Goal: Check status: Check status

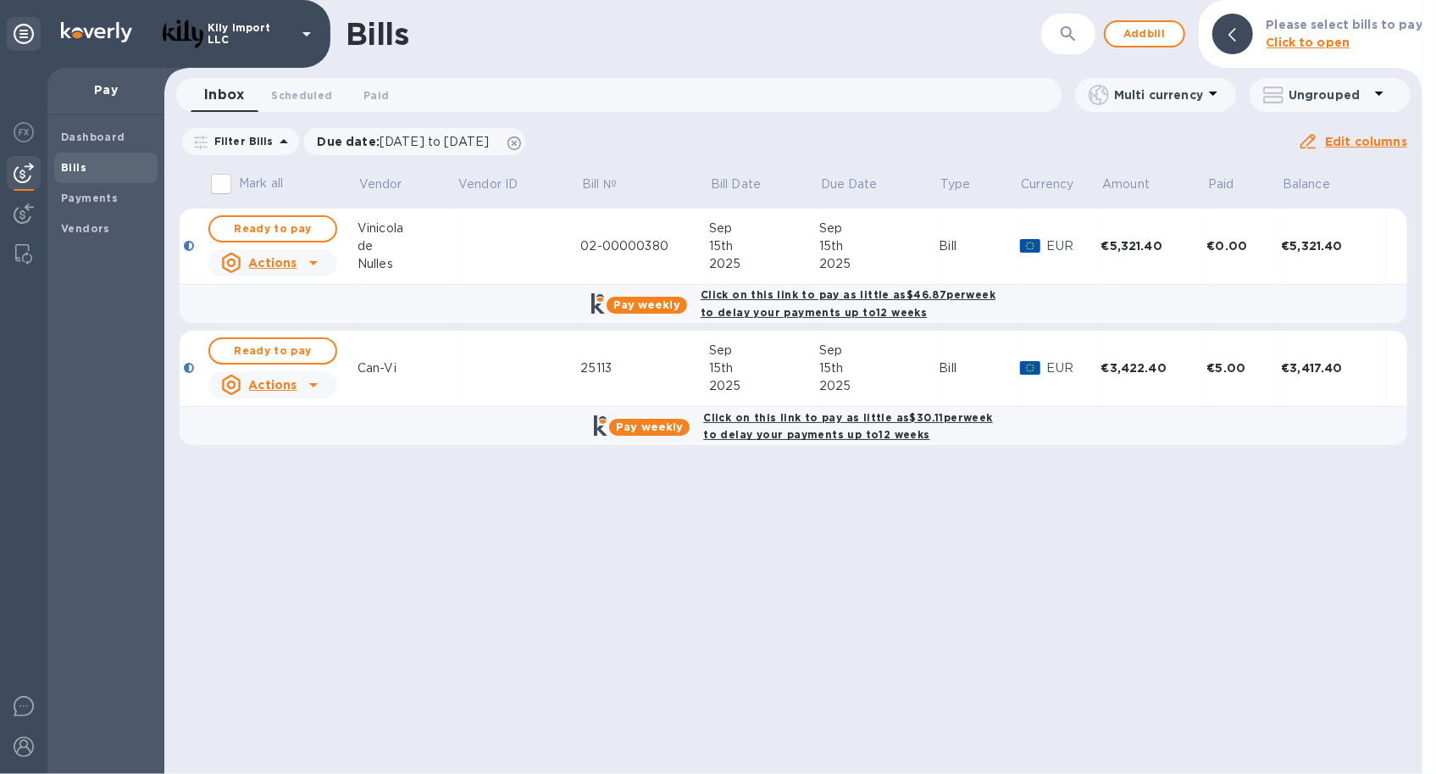
click at [374, 369] on div "Can-Vi" at bounding box center [408, 368] width 100 height 18
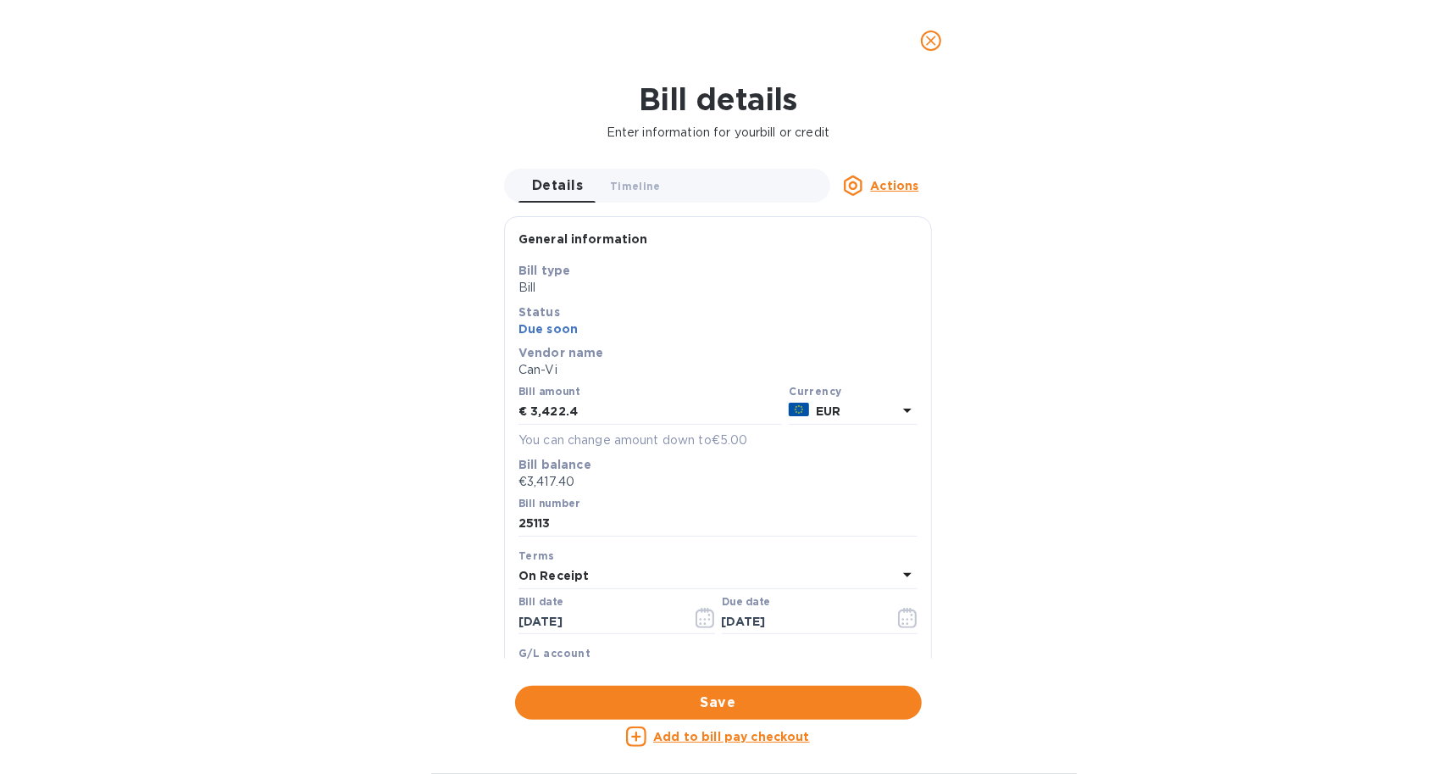
click at [878, 183] on u "Actions" at bounding box center [894, 186] width 48 height 14
click at [1139, 232] on div at bounding box center [718, 387] width 1436 height 774
click at [929, 40] on icon "close" at bounding box center [931, 40] width 17 height 17
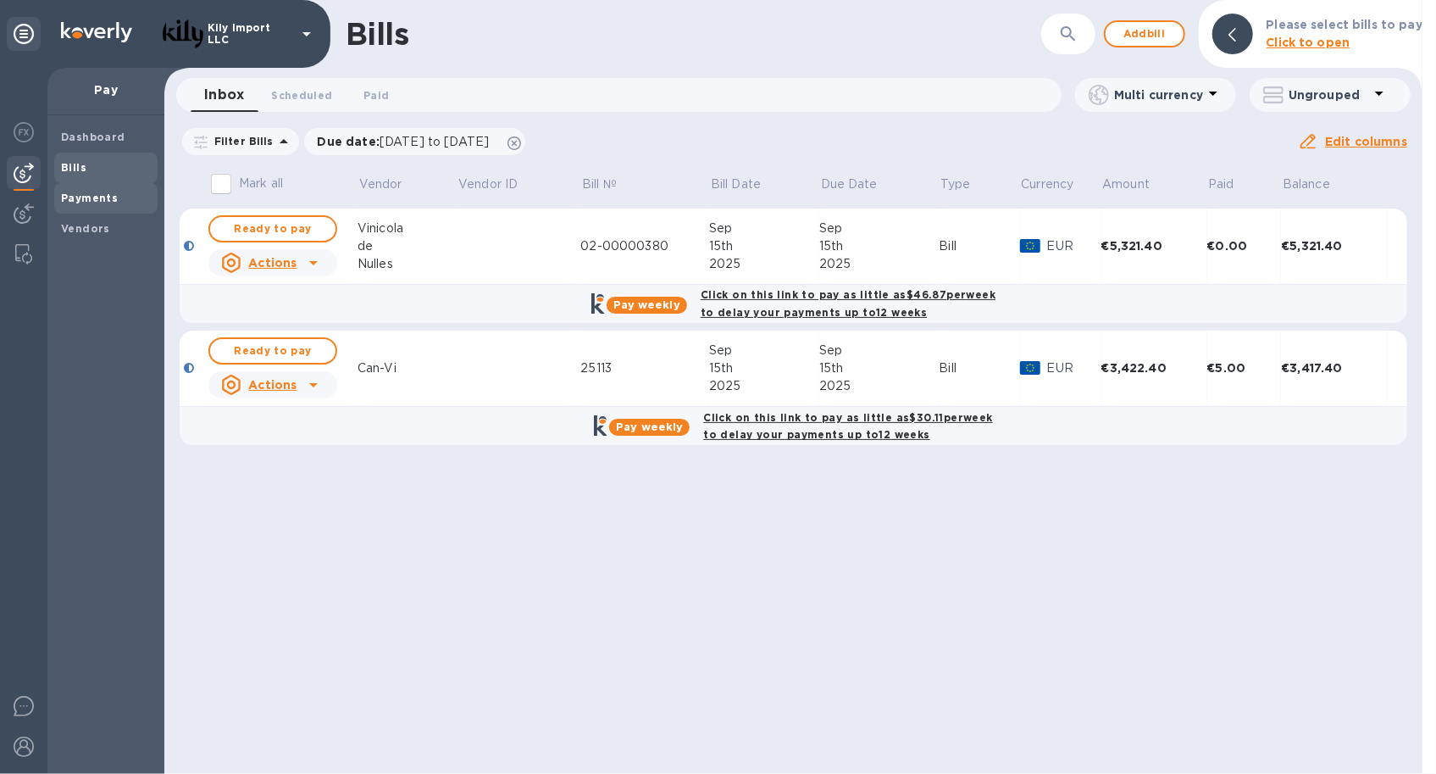
click at [97, 194] on b "Payments" at bounding box center [89, 198] width 57 height 13
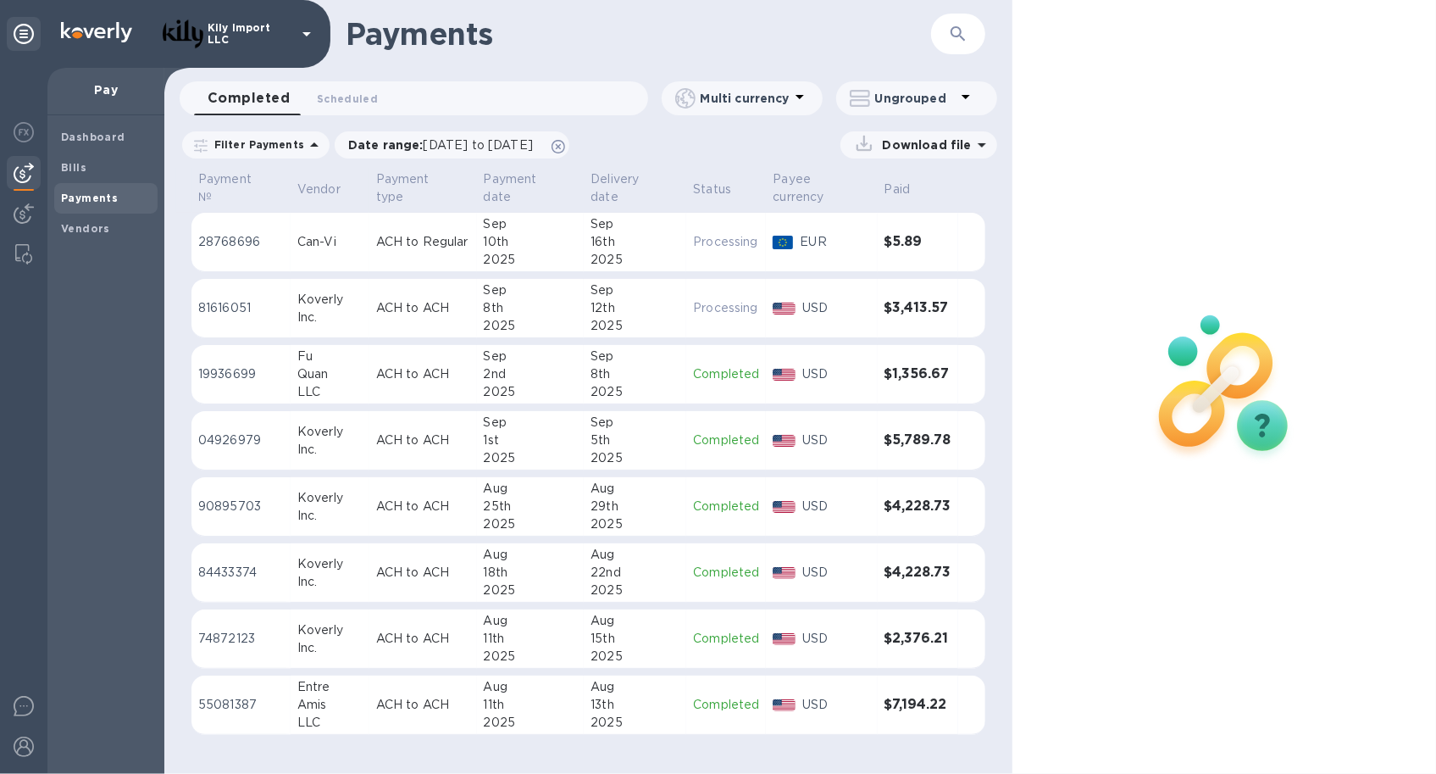
click at [447, 236] on p "ACH to Regular" at bounding box center [423, 242] width 94 height 18
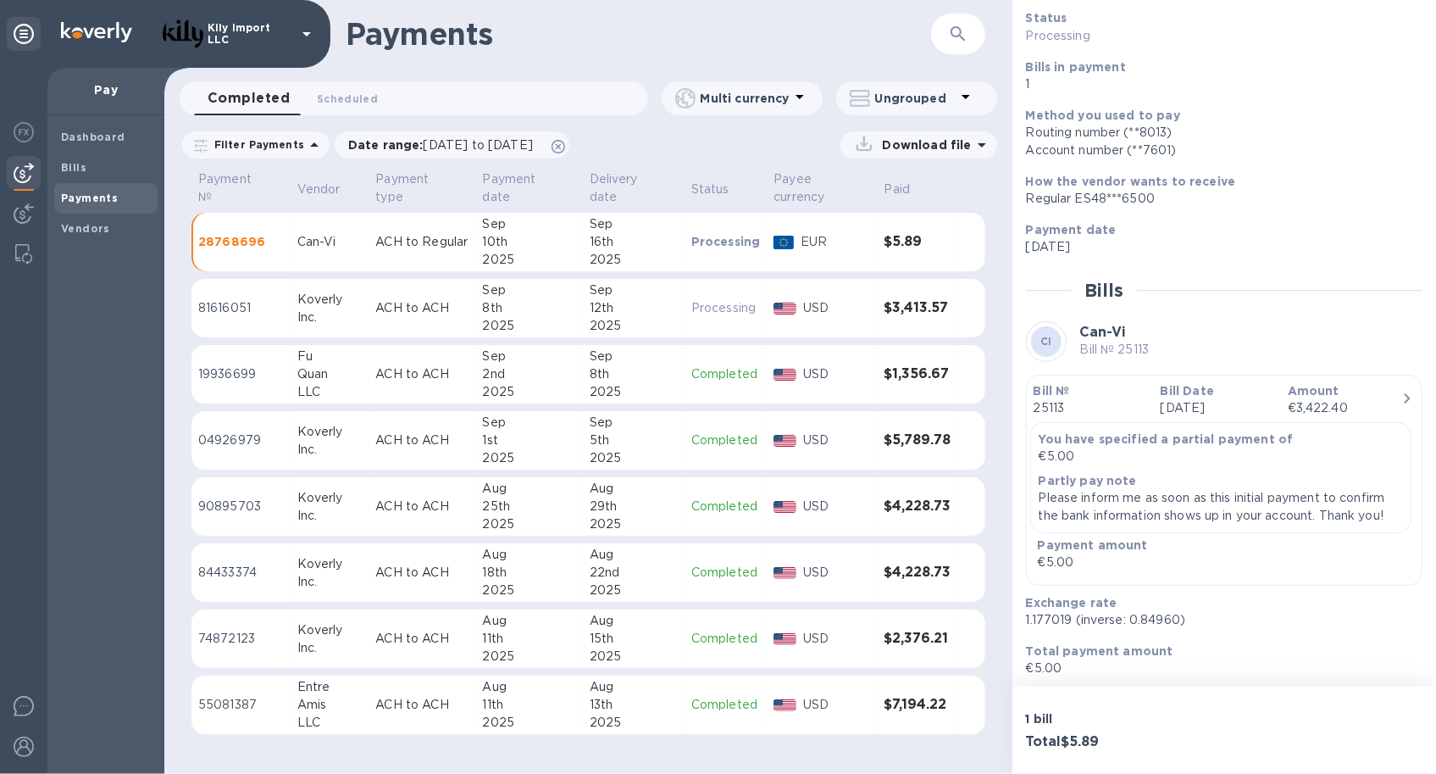
scroll to position [164, 0]
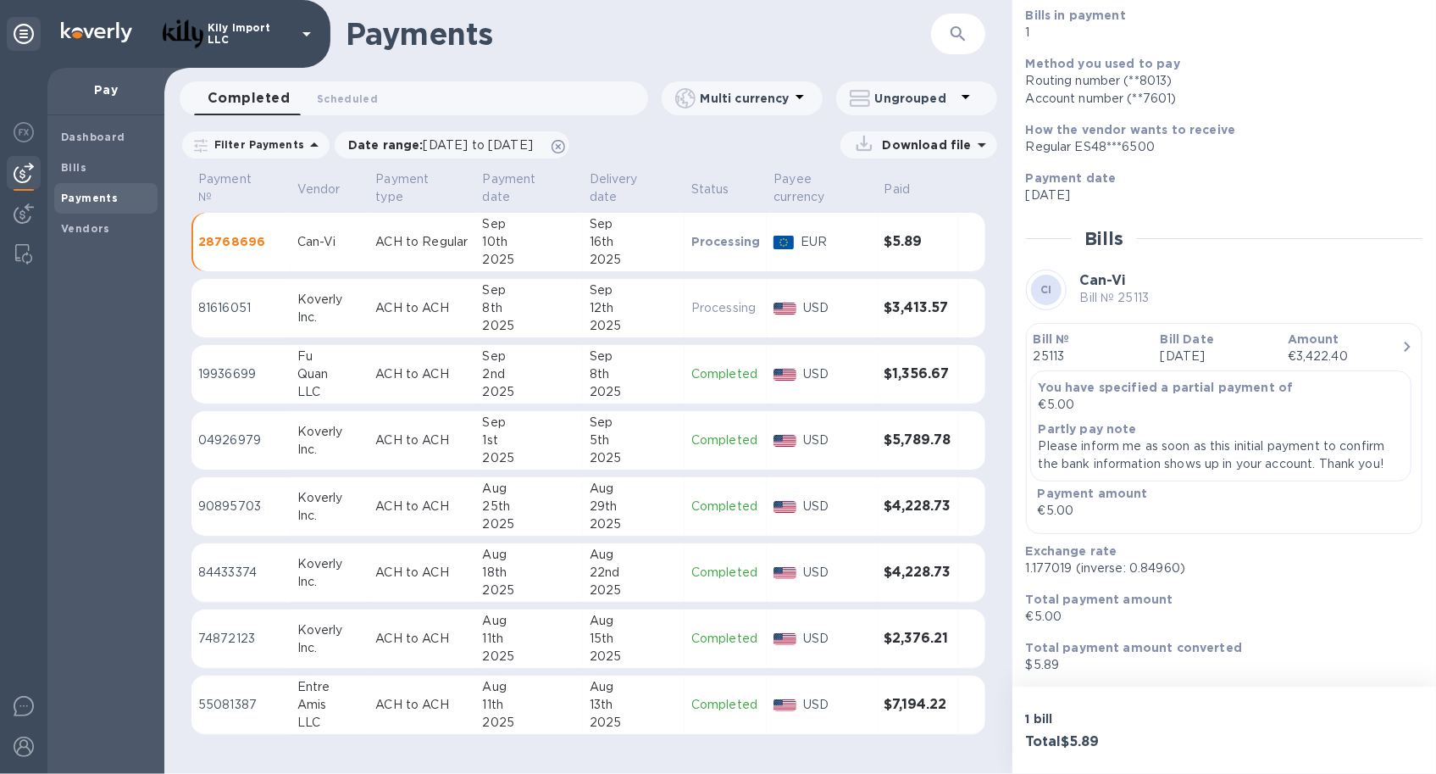
click at [1400, 346] on icon "button" at bounding box center [1407, 346] width 20 height 20
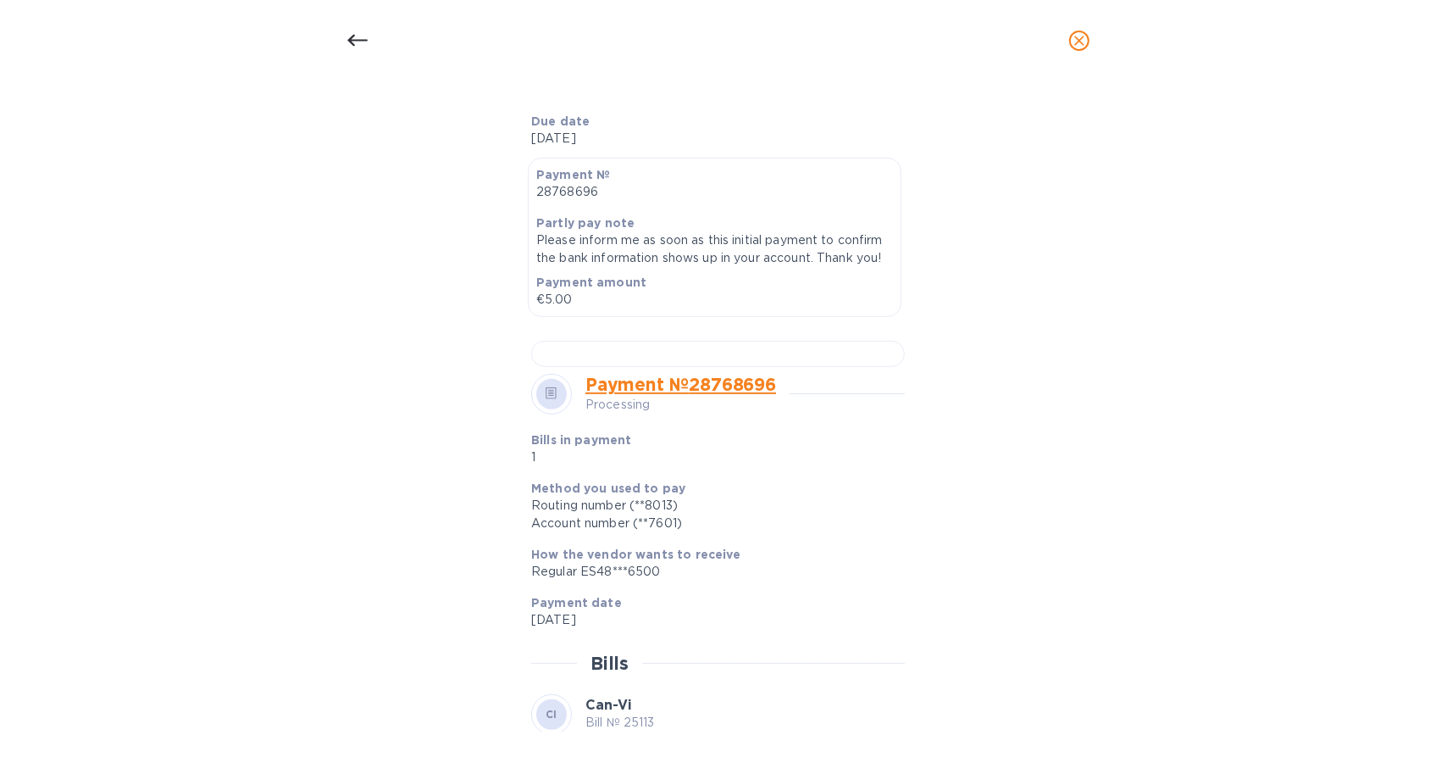
scroll to position [414, 0]
click at [848, 367] on div at bounding box center [718, 354] width 374 height 26
